Goal: Obtain resource: Obtain resource

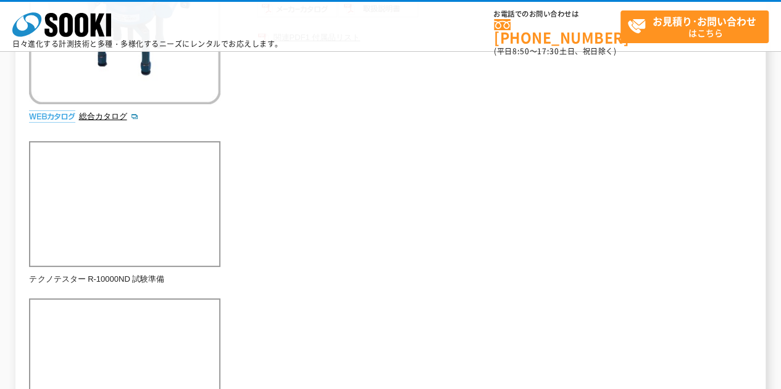
scroll to position [185, 0]
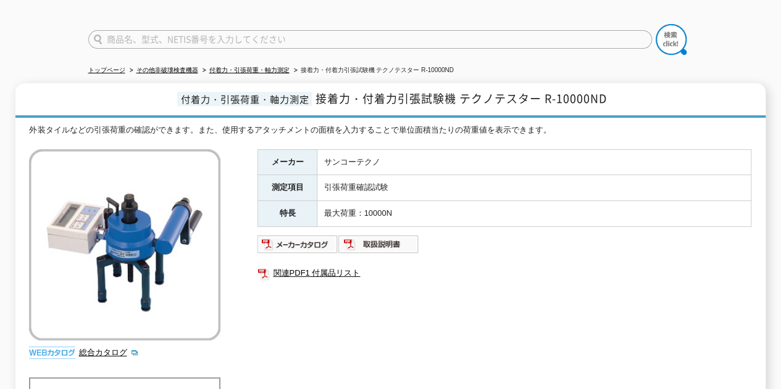
scroll to position [123, 0]
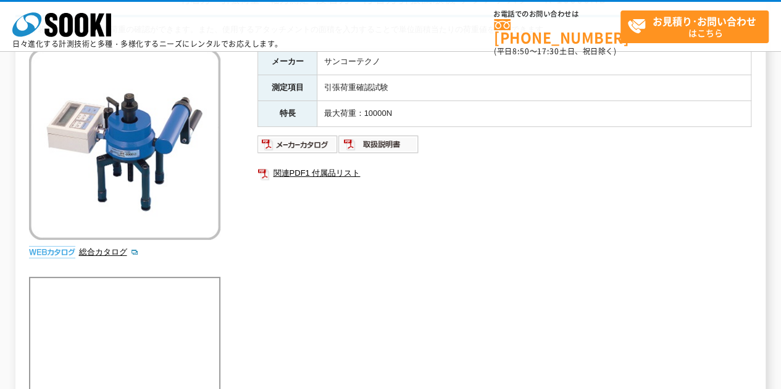
drag, startPoint x: 642, startPoint y: 216, endPoint x: 601, endPoint y: 238, distance: 46.6
click at [642, 216] on div "メーカー サンコーテクノ 測定項目 引張荷重確認試験 特長 最大荷重：10000N 関連PDF1 付属品リスト" at bounding box center [504, 181] width 494 height 265
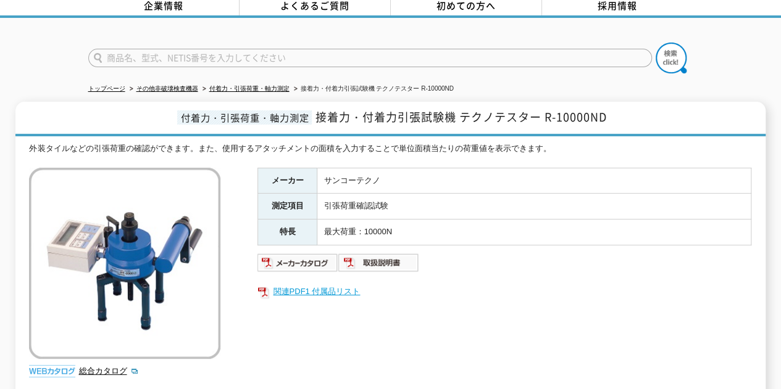
click at [585, 287] on link "関連PDF1 付属品リスト" at bounding box center [504, 292] width 494 height 16
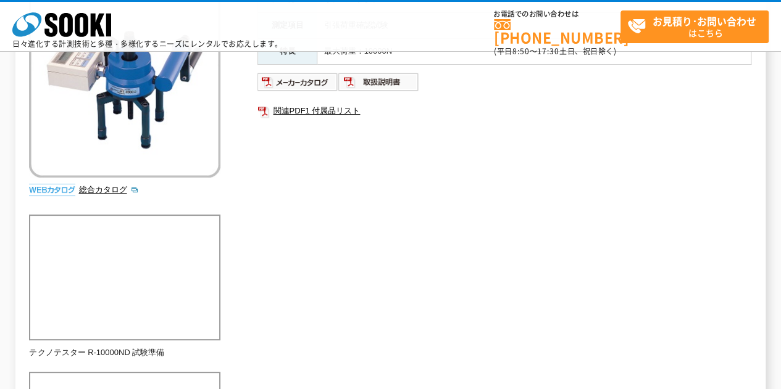
scroll to position [123, 0]
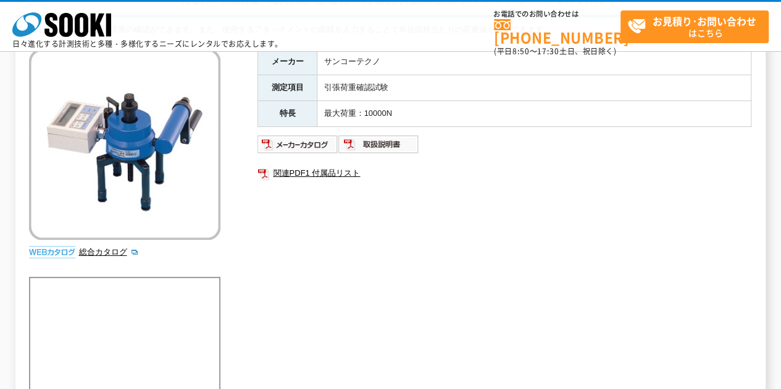
click at [579, 202] on div "メーカー サンコーテクノ 測定項目 引張荷重確認試験 特長 最大荷重：10000N 関連PDF1 付属品リスト" at bounding box center [504, 181] width 494 height 265
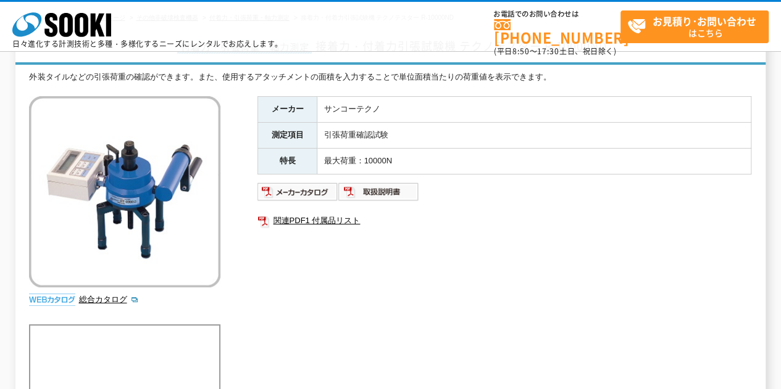
scroll to position [0, 0]
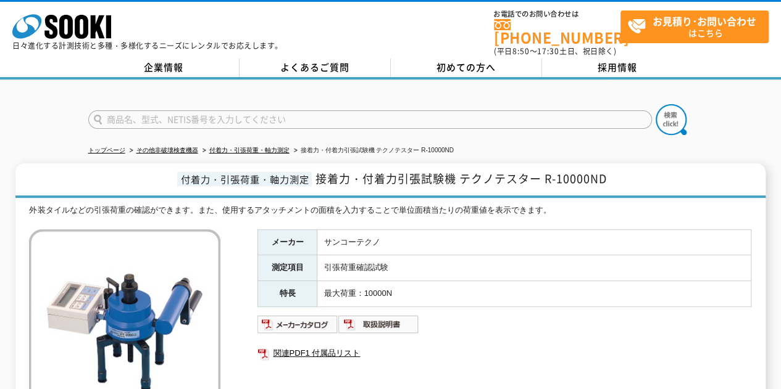
click at [582, 236] on td "サンコーテクノ" at bounding box center [534, 243] width 434 height 26
